Goal: Task Accomplishment & Management: Use online tool/utility

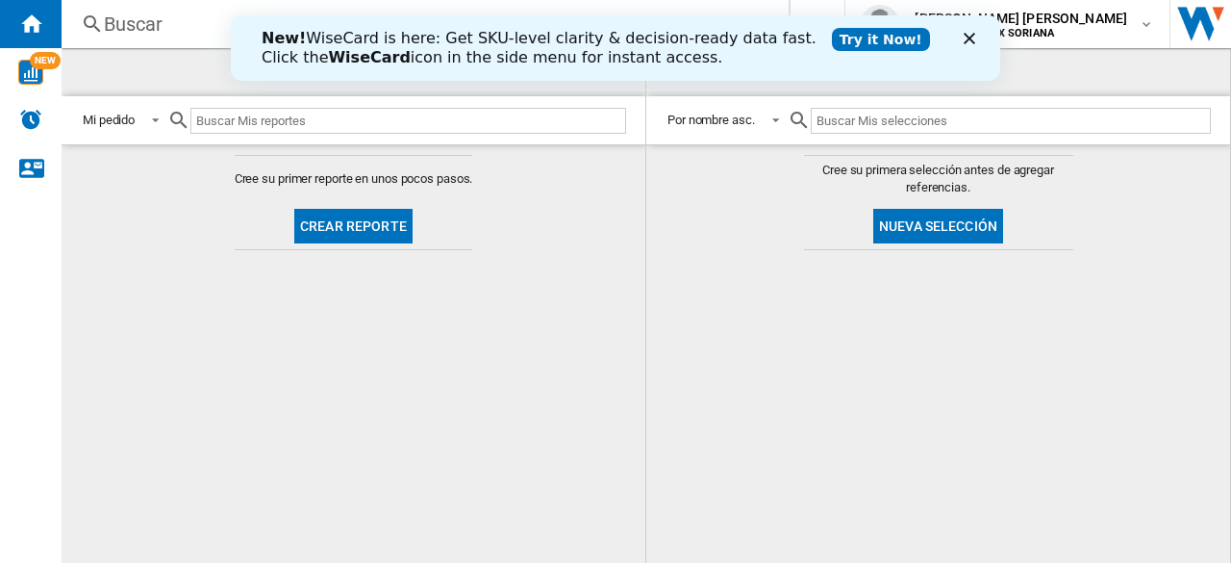
click at [968, 43] on icon "Cerrar" at bounding box center [970, 39] width 12 height 12
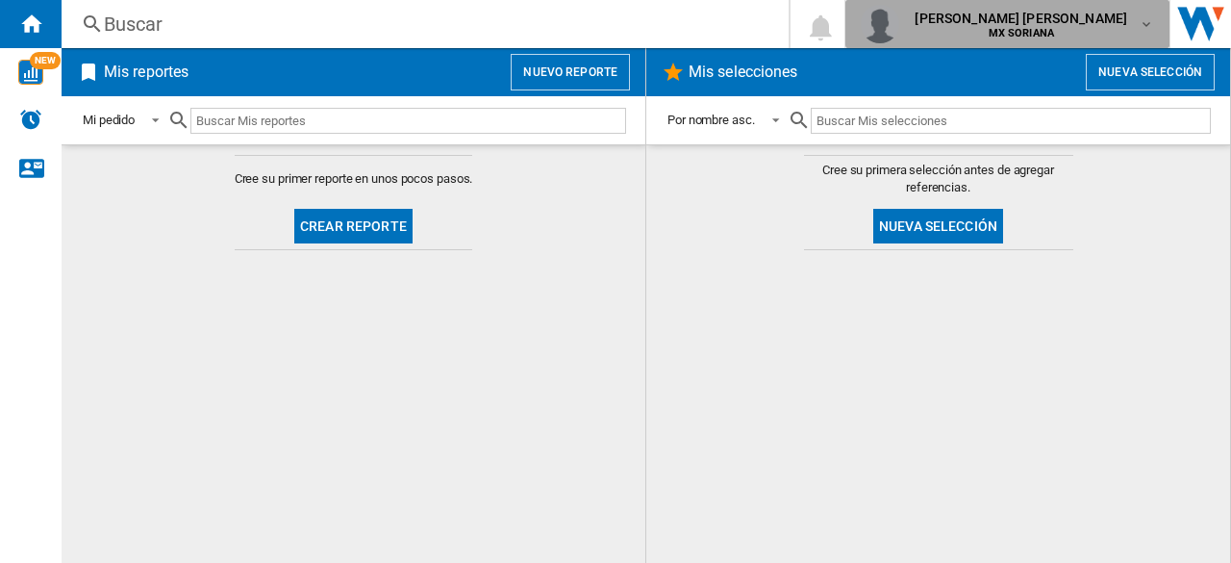
click at [1147, 18] on md-icon "button" at bounding box center [1146, 23] width 15 height 15
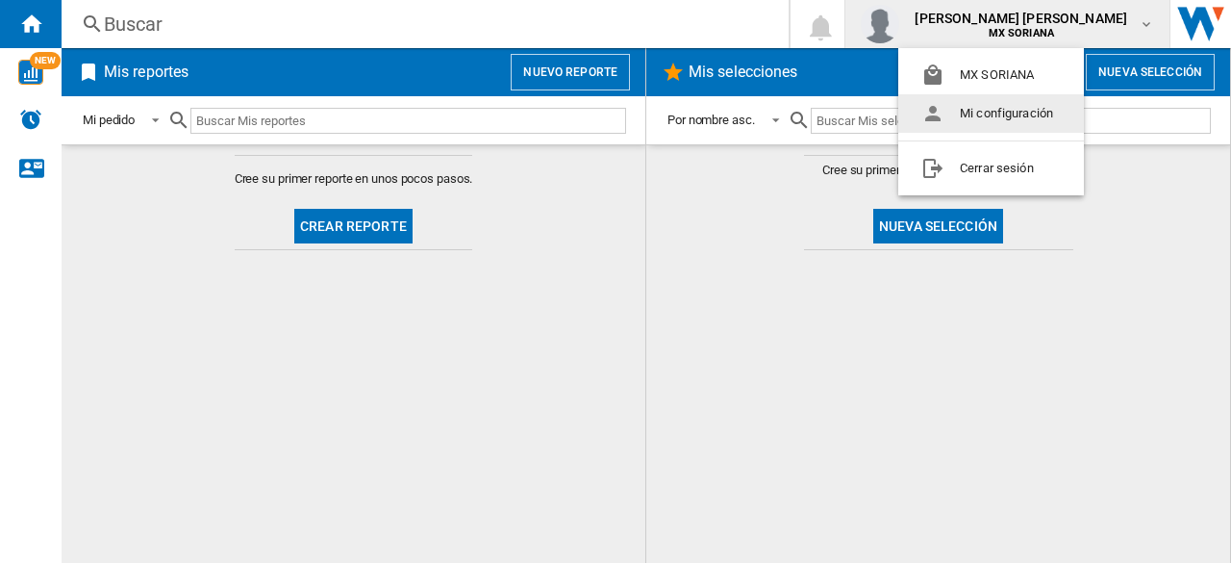
click at [747, 38] on md-backdrop at bounding box center [615, 281] width 1231 height 563
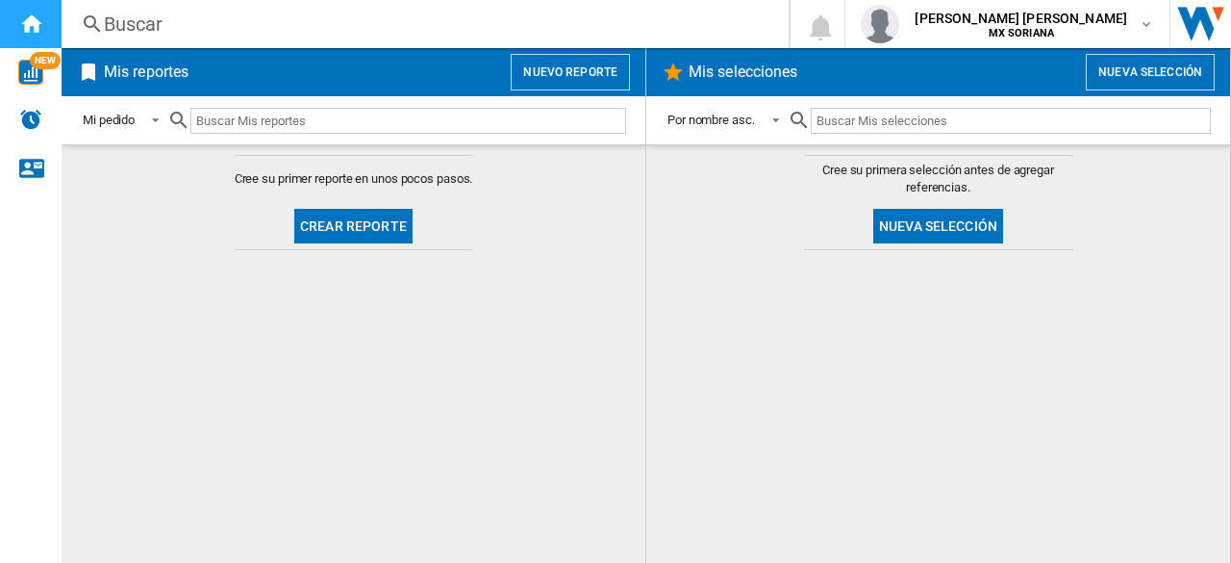
click at [29, 28] on ng-md-icon "Inicio" at bounding box center [30, 23] width 23 height 23
click at [21, 72] on img "WiseCard" at bounding box center [30, 72] width 25 height 25
click at [155, 118] on span at bounding box center [150, 119] width 23 height 17
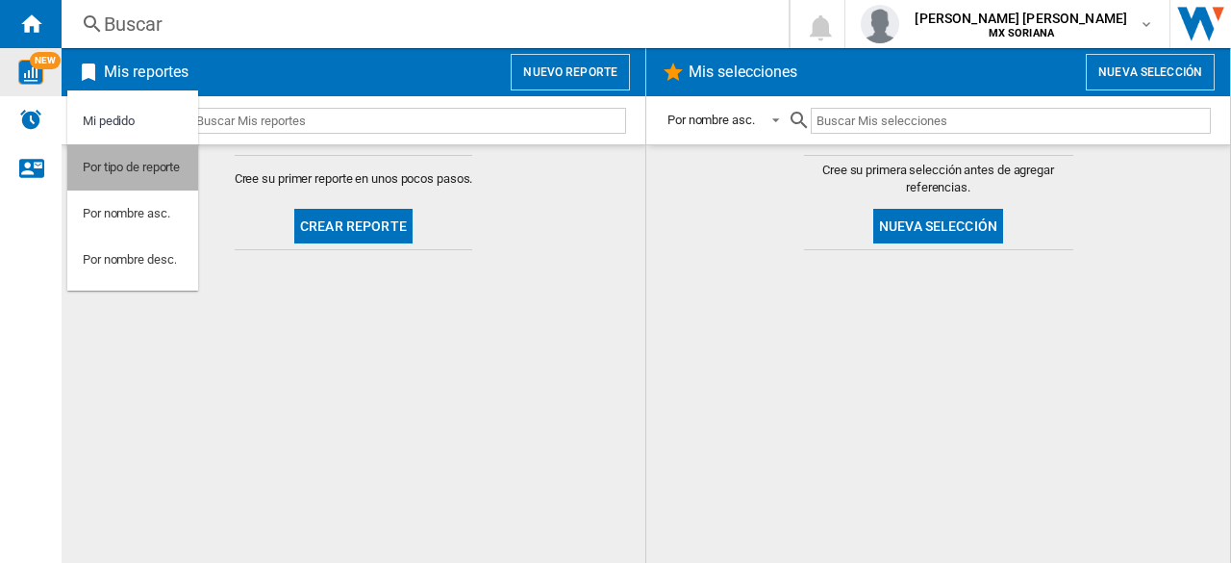
click at [140, 171] on div "Por tipo de reporte" at bounding box center [131, 167] width 97 height 17
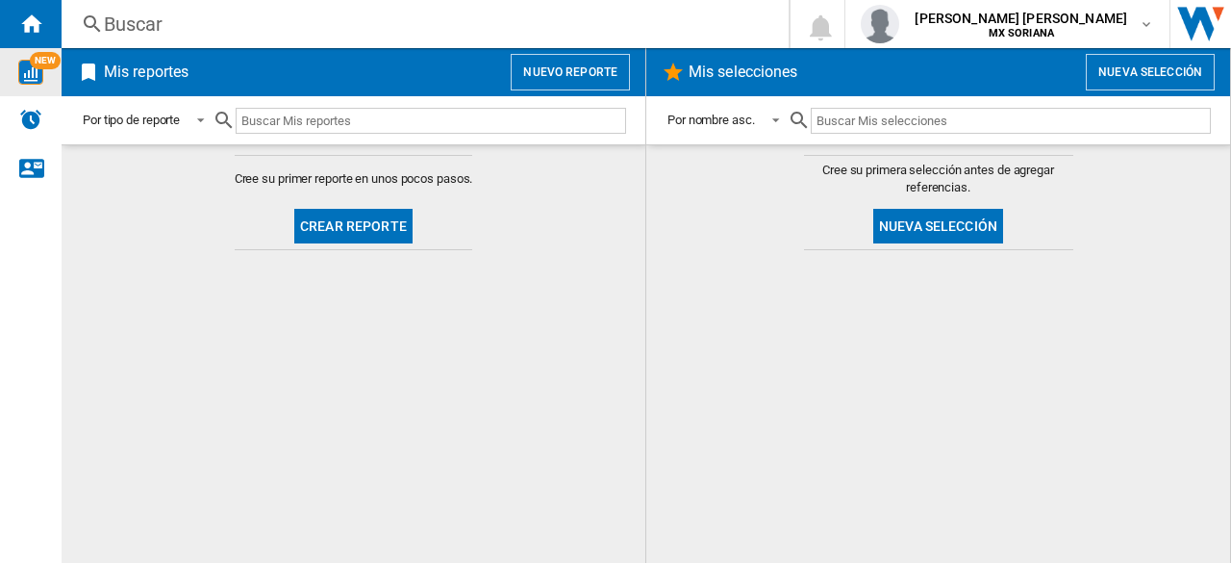
click at [933, 114] on input "text" at bounding box center [1011, 121] width 400 height 26
click at [776, 124] on span at bounding box center [770, 119] width 23 height 17
click at [741, 171] on div "Por nombre desc." at bounding box center [714, 167] width 93 height 17
click at [778, 116] on span at bounding box center [776, 119] width 23 height 17
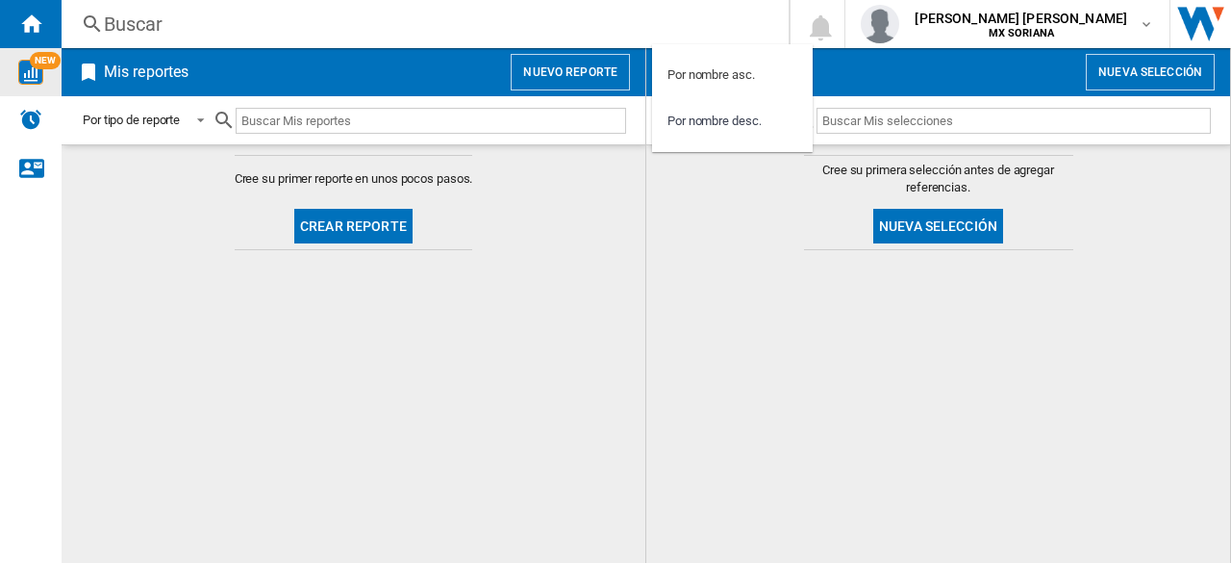
click at [500, 325] on md-backdrop at bounding box center [615, 281] width 1231 height 563
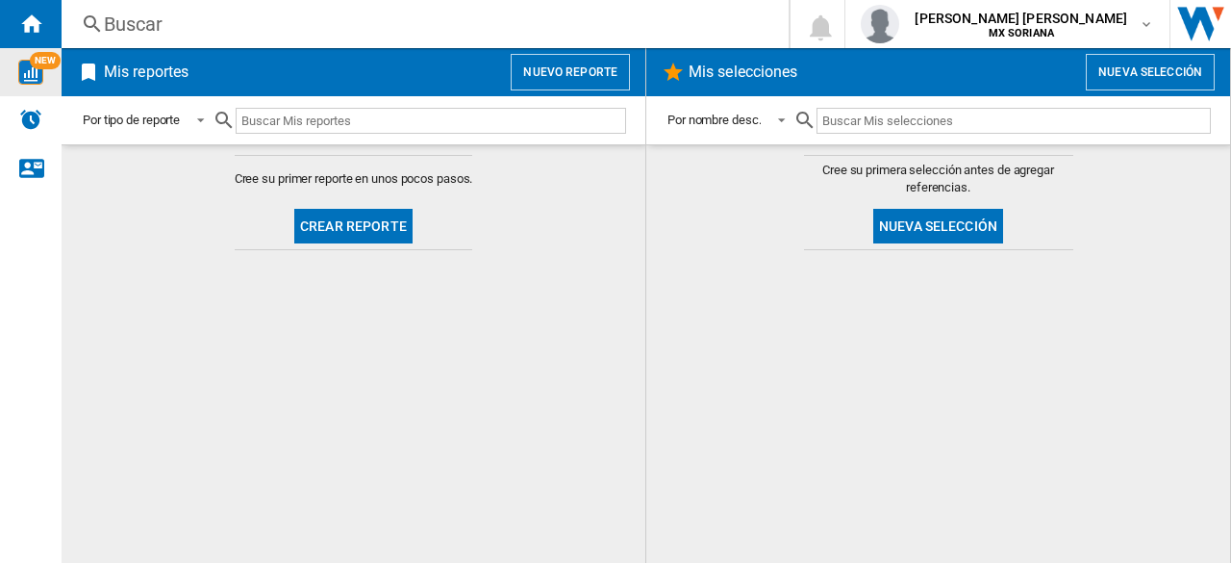
click at [353, 227] on button "Crear reporte" at bounding box center [353, 226] width 118 height 35
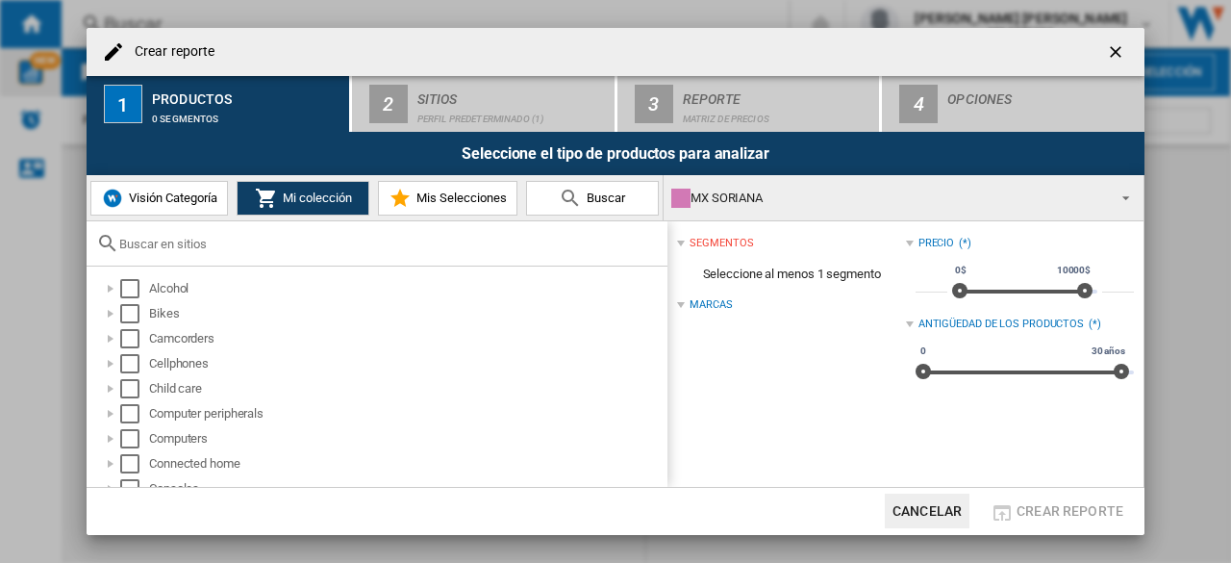
click at [1124, 200] on span at bounding box center [1120, 196] width 23 height 27
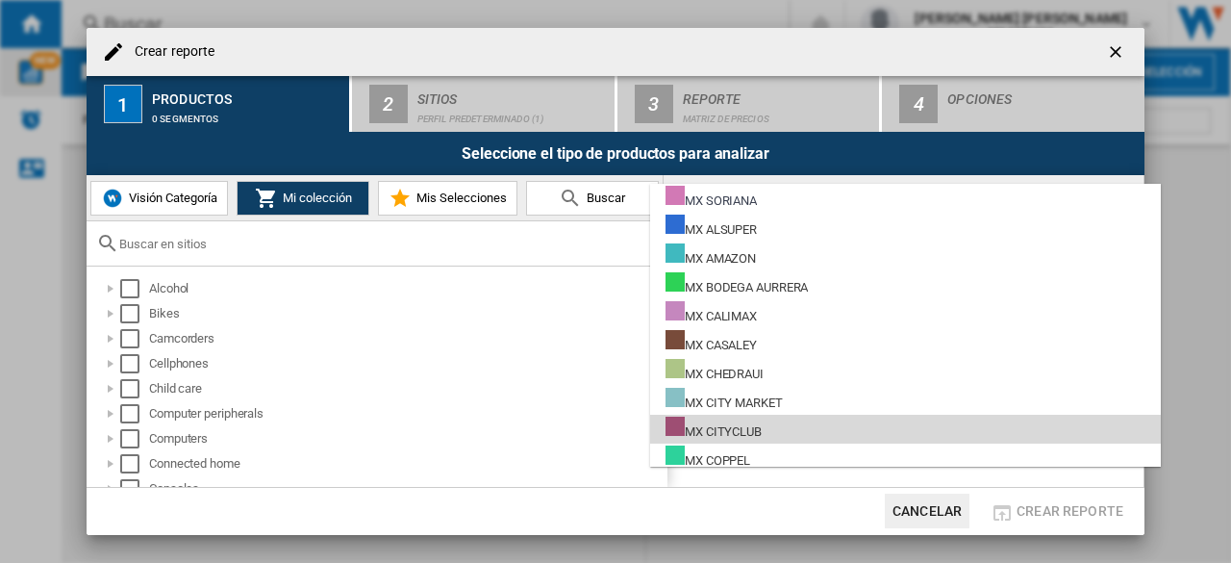
click at [739, 432] on div "MX CITYCLUB" at bounding box center [714, 429] width 96 height 24
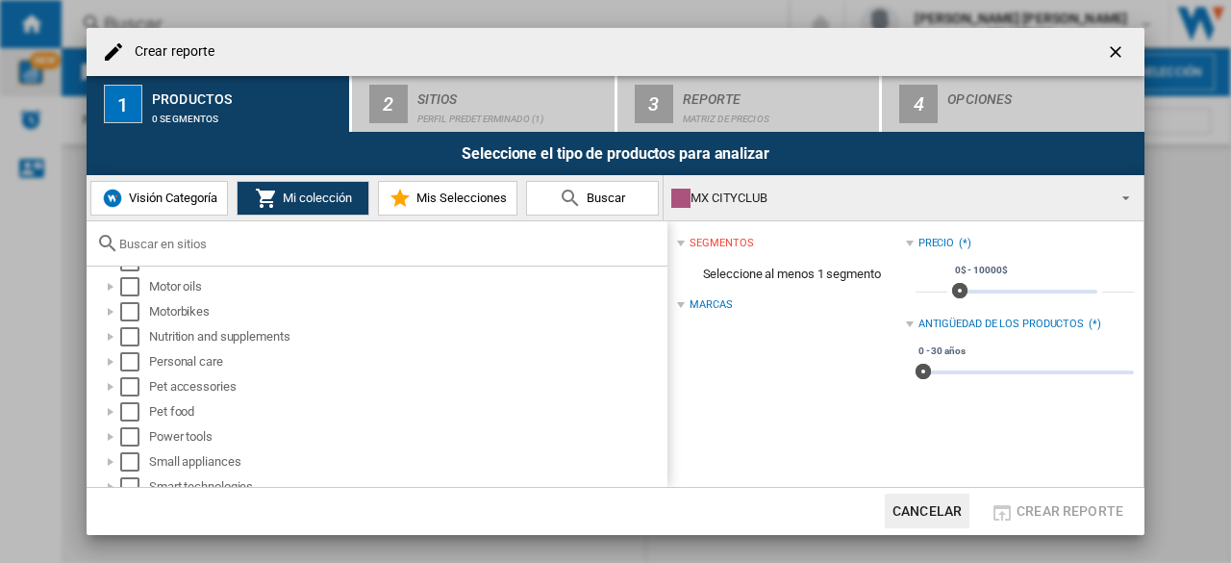
scroll to position [673, 0]
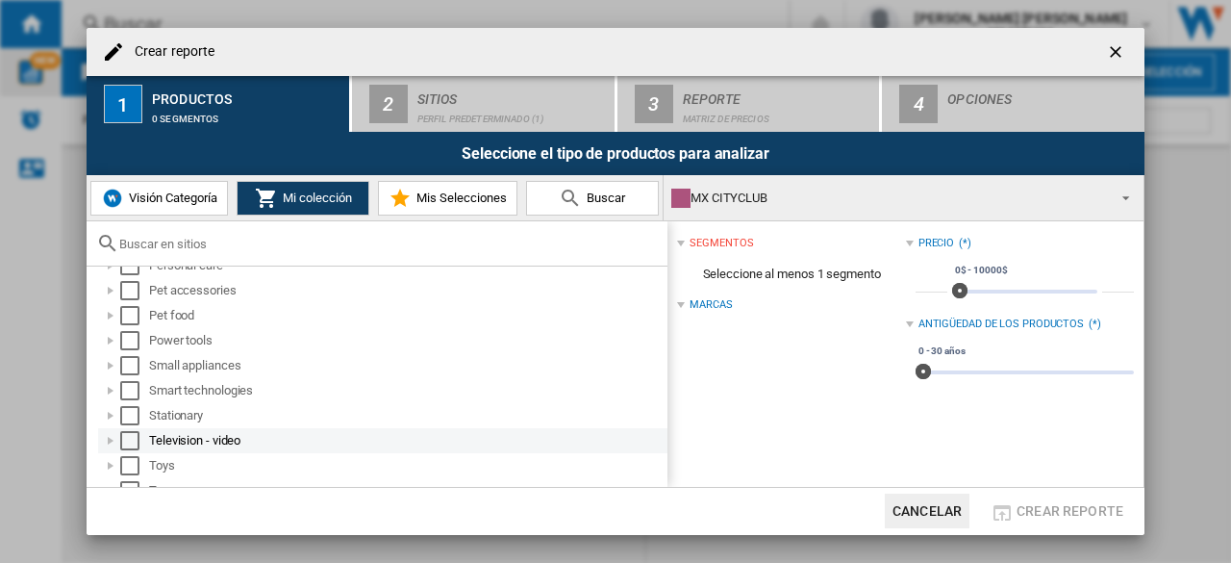
click at [187, 444] on div "Television - video" at bounding box center [407, 440] width 516 height 19
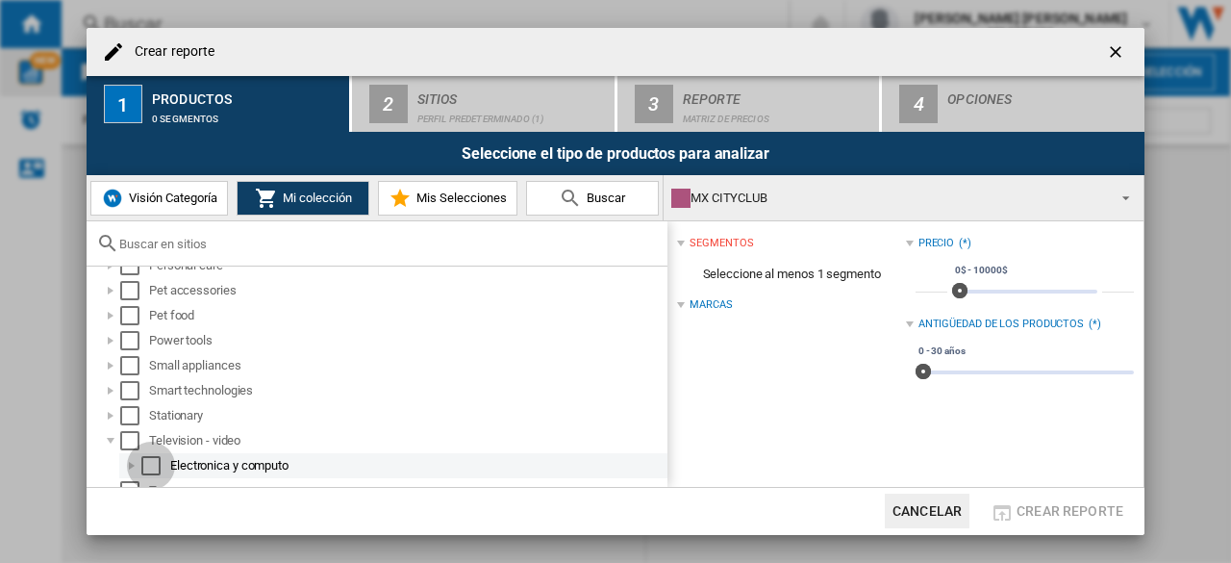
click at [148, 469] on div "Select" at bounding box center [150, 465] width 19 height 19
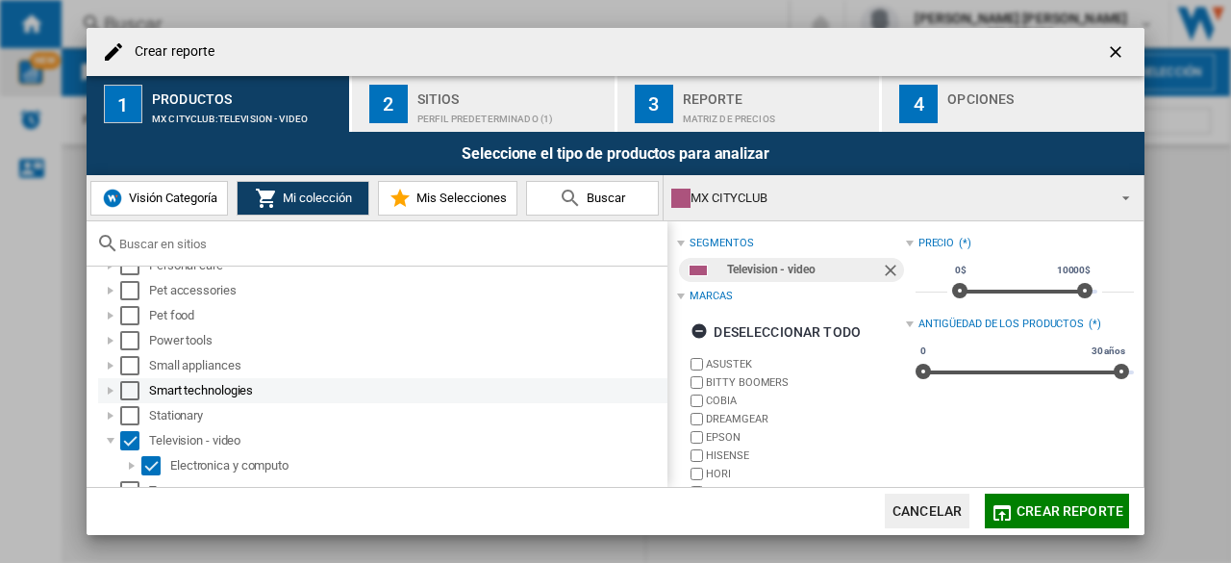
scroll to position [739, 0]
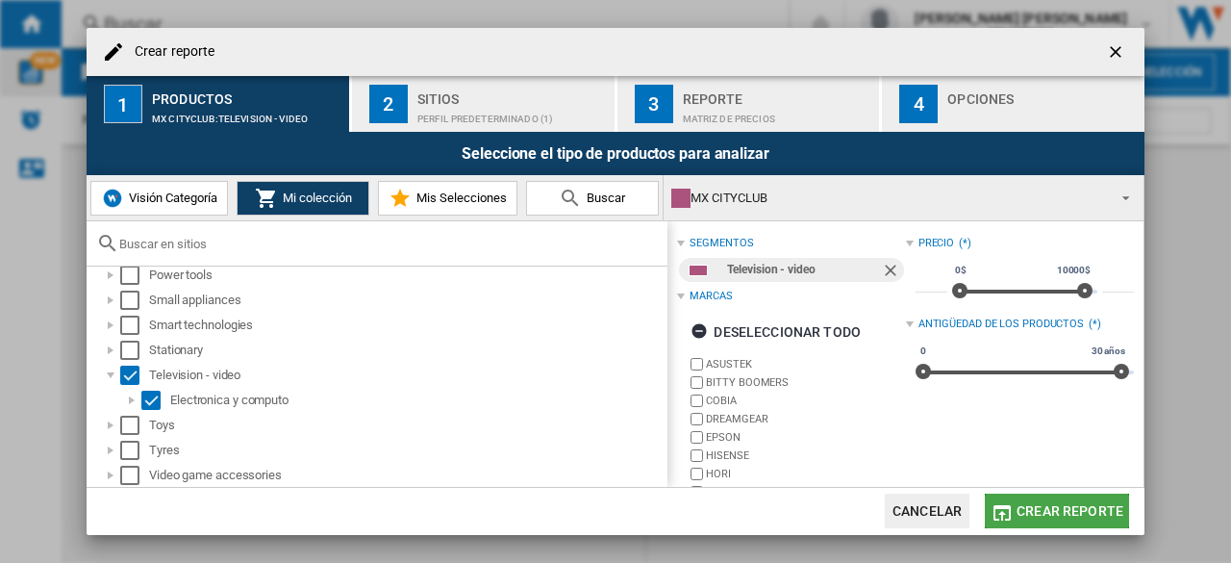
click at [1059, 506] on span "Crear reporte" at bounding box center [1070, 510] width 107 height 15
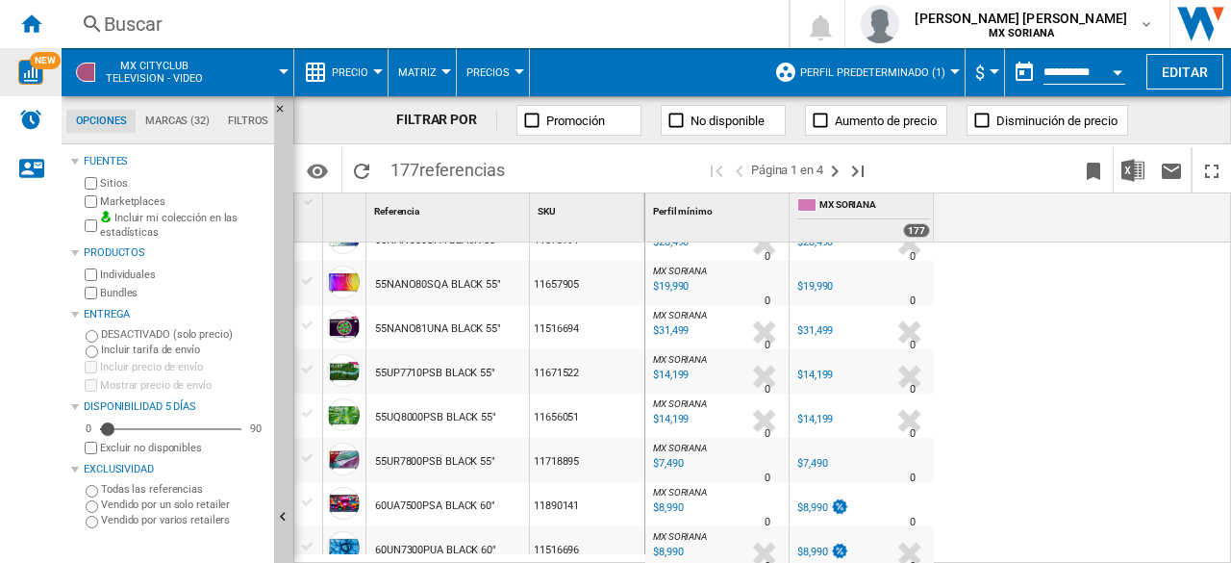
scroll to position [1984, 0]
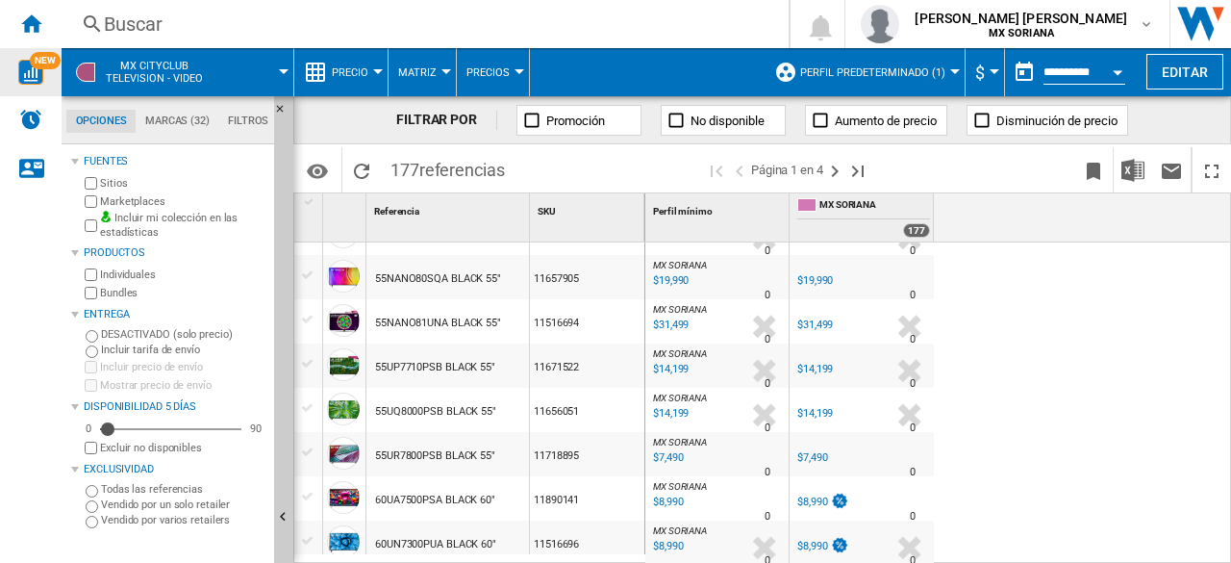
click at [850, 199] on span "MX SORIANA" at bounding box center [875, 206] width 111 height 16
click at [812, 205] on div at bounding box center [807, 204] width 19 height 13
click at [827, 172] on ng-md-icon "Página siguiente" at bounding box center [835, 171] width 23 height 23
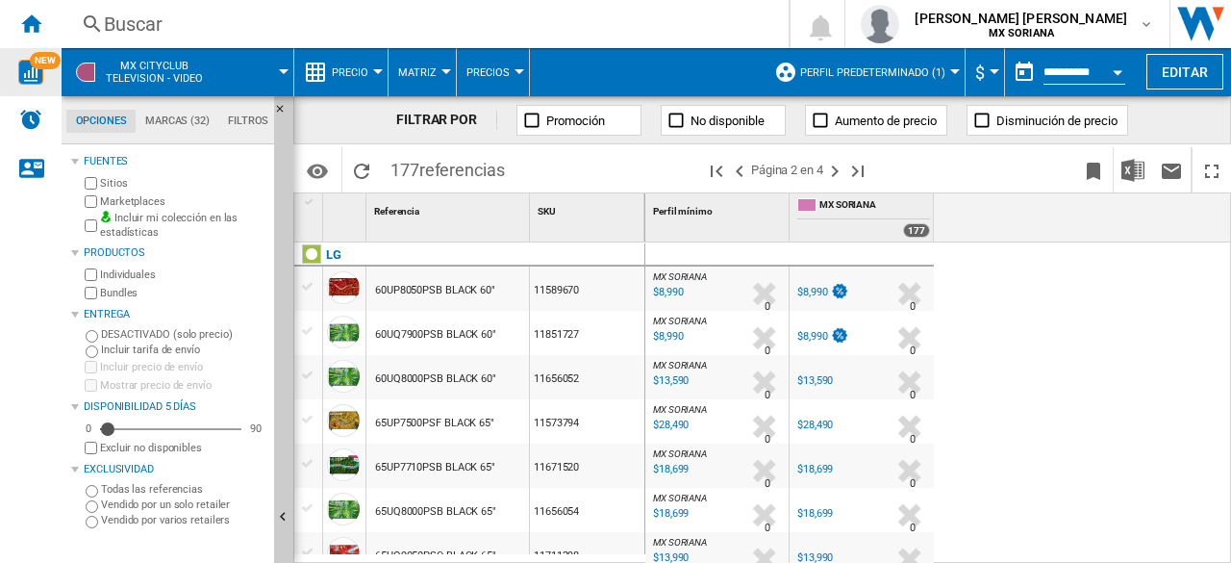
click at [1044, 240] on div "Perfil mínimo 1 MX SORIANA 177" at bounding box center [939, 217] width 587 height 48
